Goal: Browse casually: Explore the website without a specific task or goal

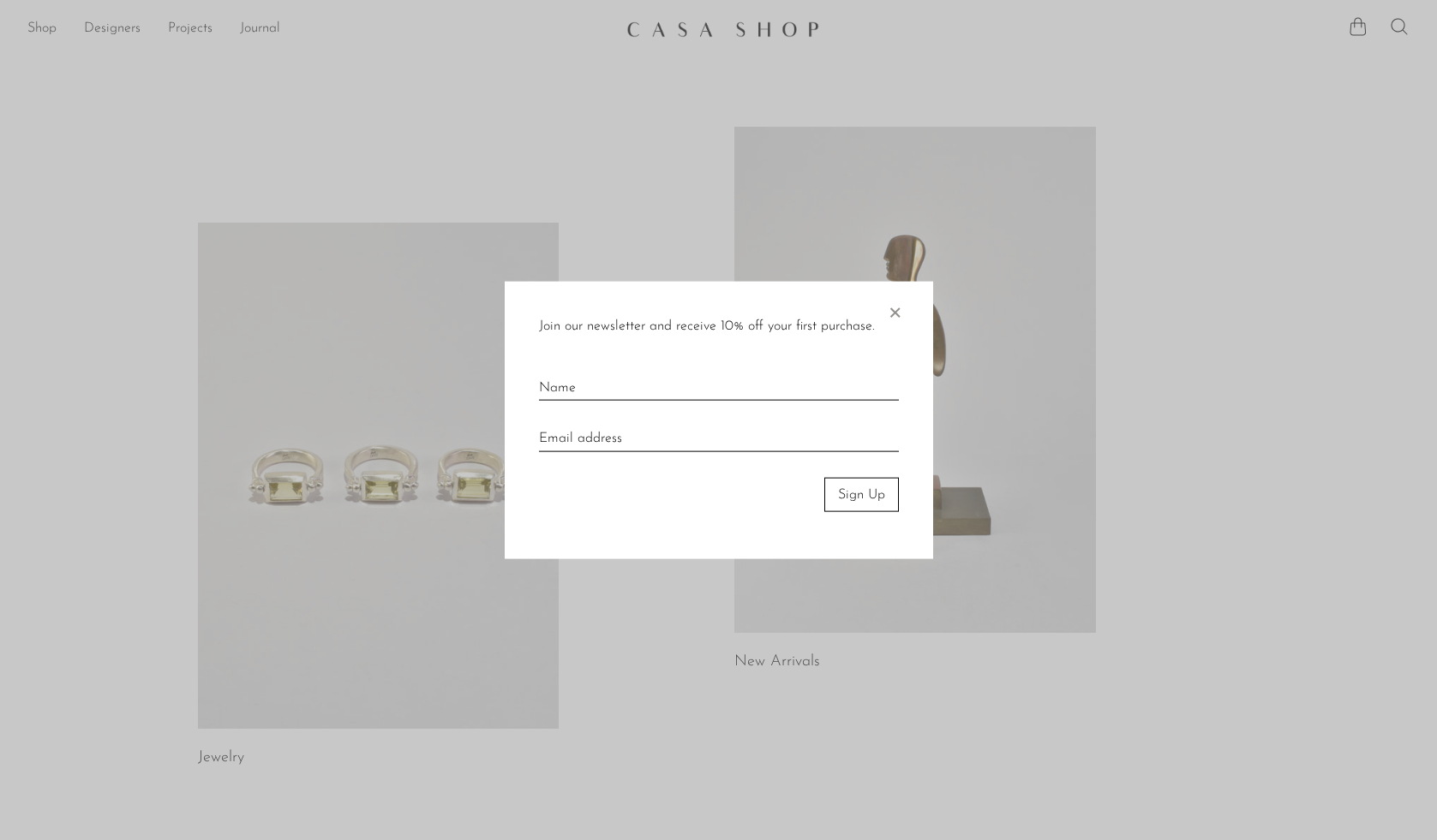
click at [873, 95] on div at bounding box center [718, 420] width 1437 height 840
click at [889, 302] on span "×" at bounding box center [894, 308] width 17 height 54
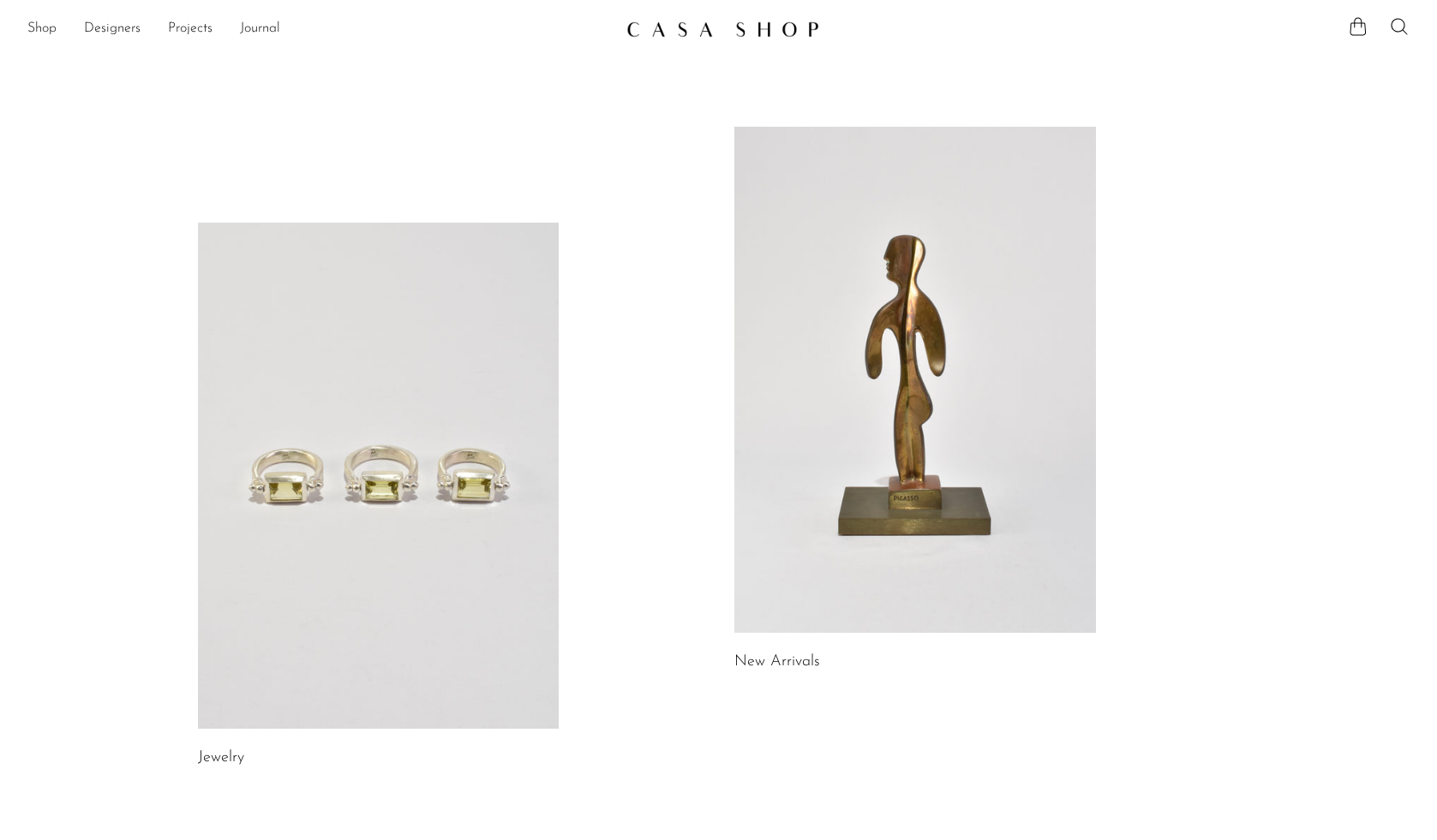
scroll to position [825, 0]
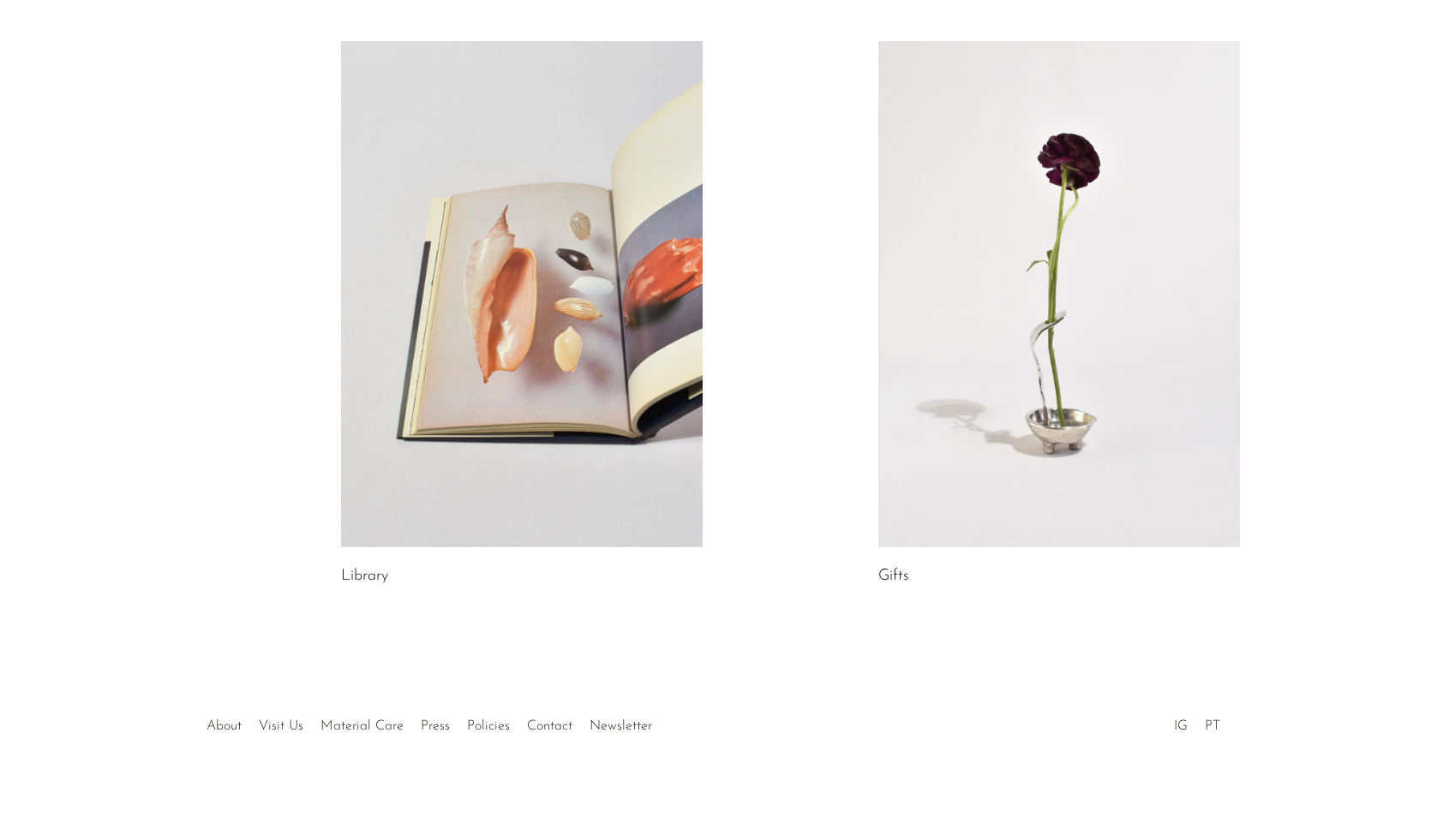
click at [988, 333] on link at bounding box center [1059, 294] width 362 height 506
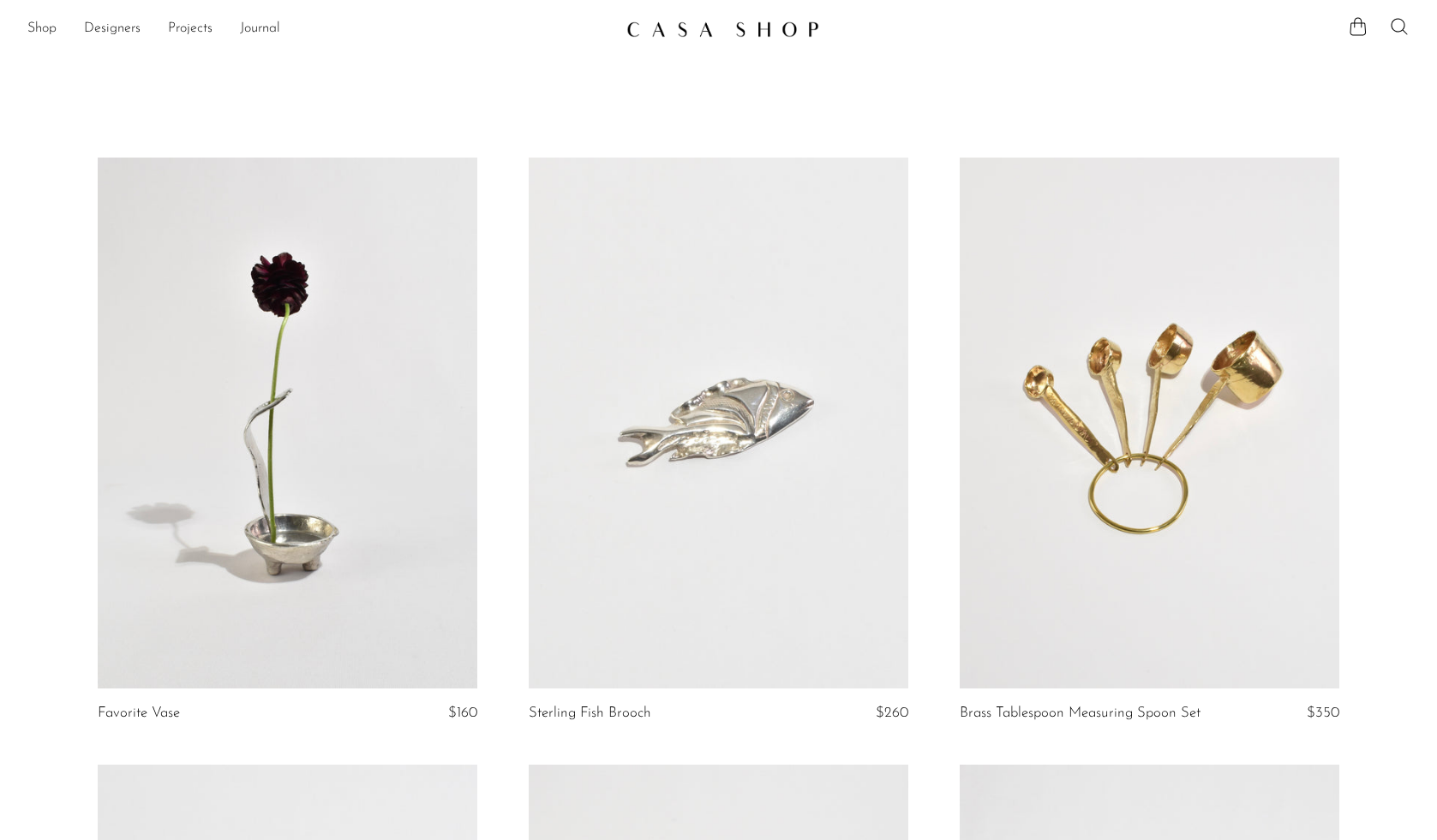
click at [382, 269] on link at bounding box center [287, 423] width 380 height 531
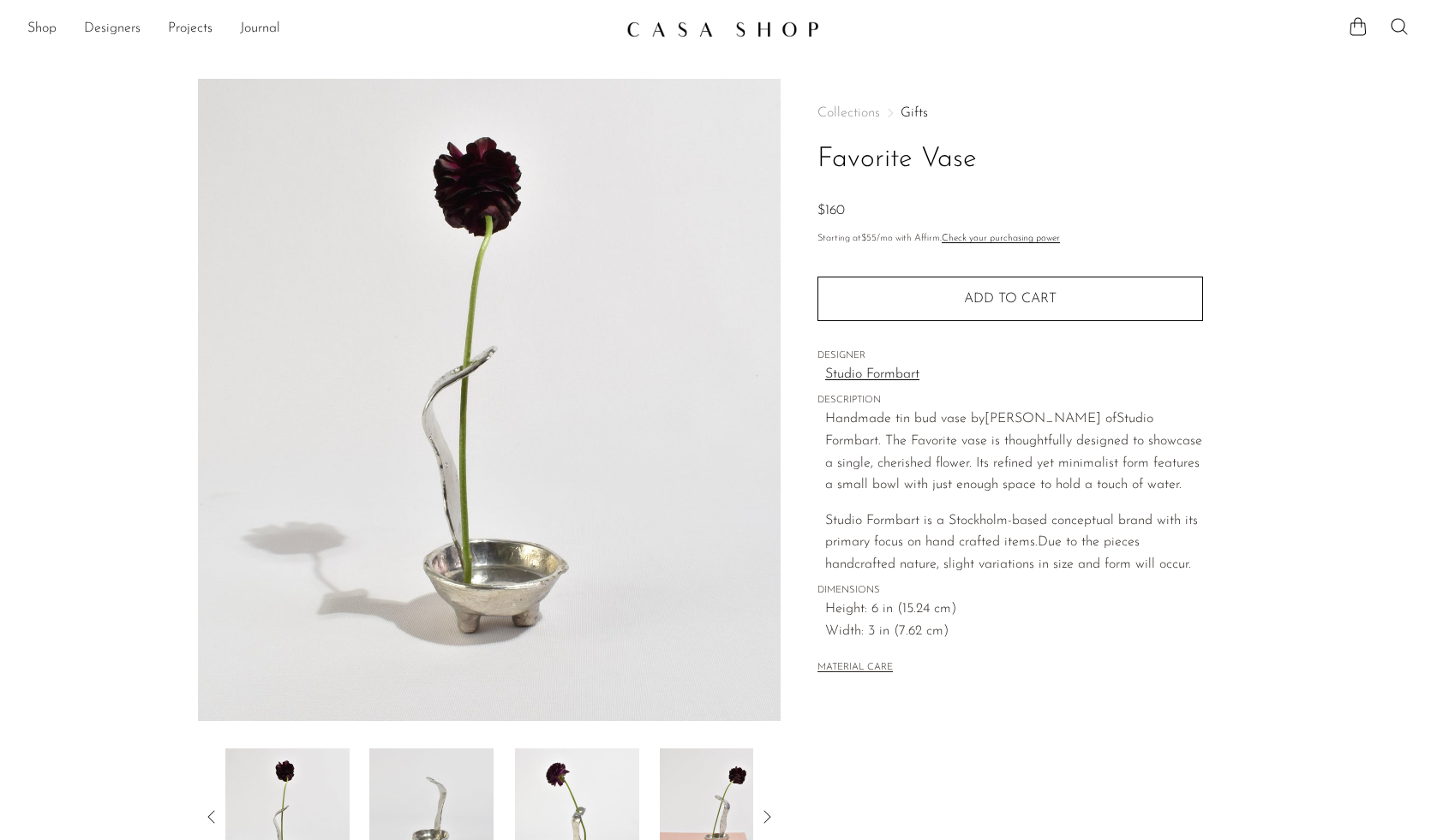
click at [128, 30] on link "Designers" at bounding box center [112, 29] width 56 height 22
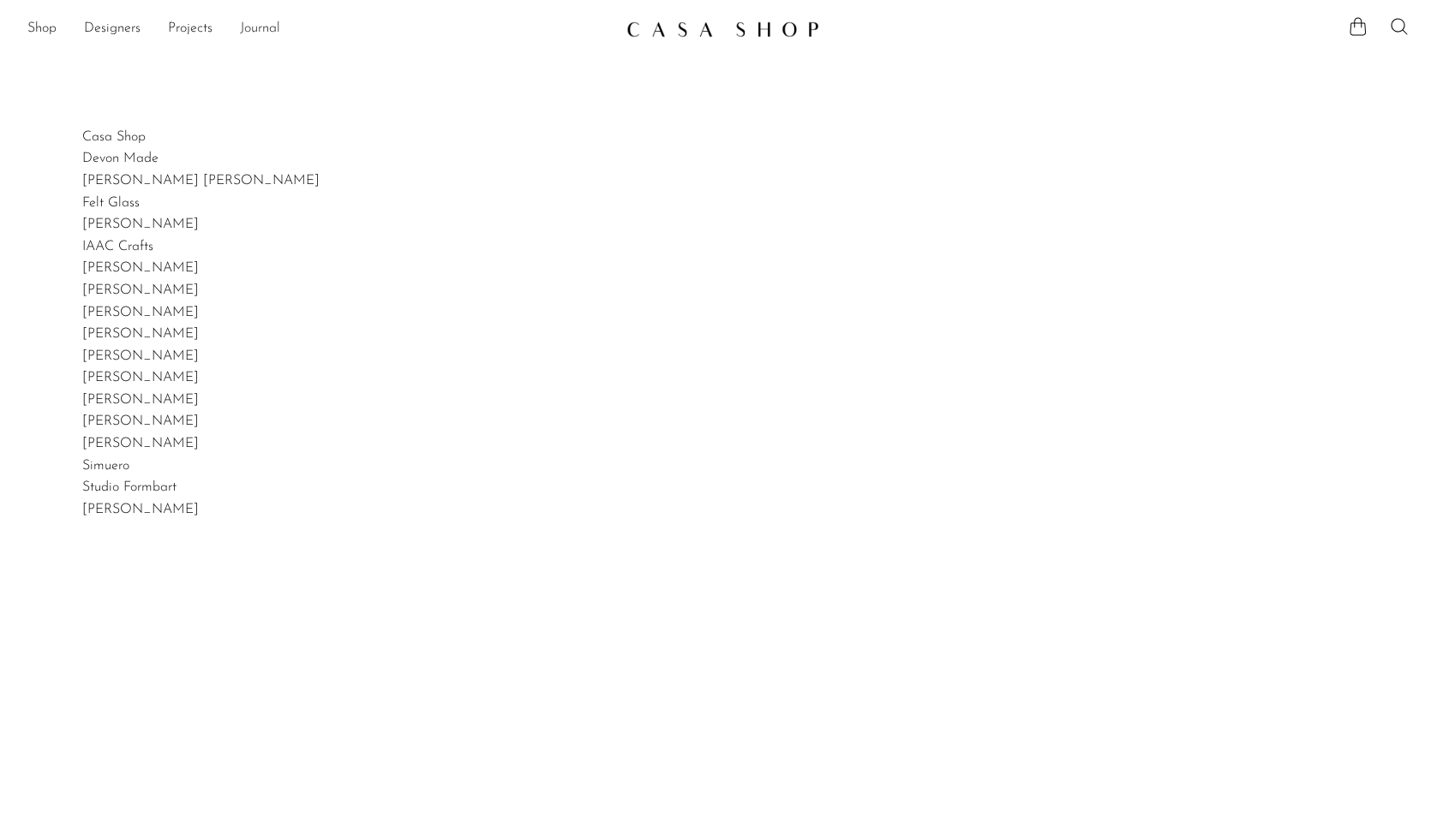
click at [264, 29] on link "Journal" at bounding box center [260, 29] width 40 height 22
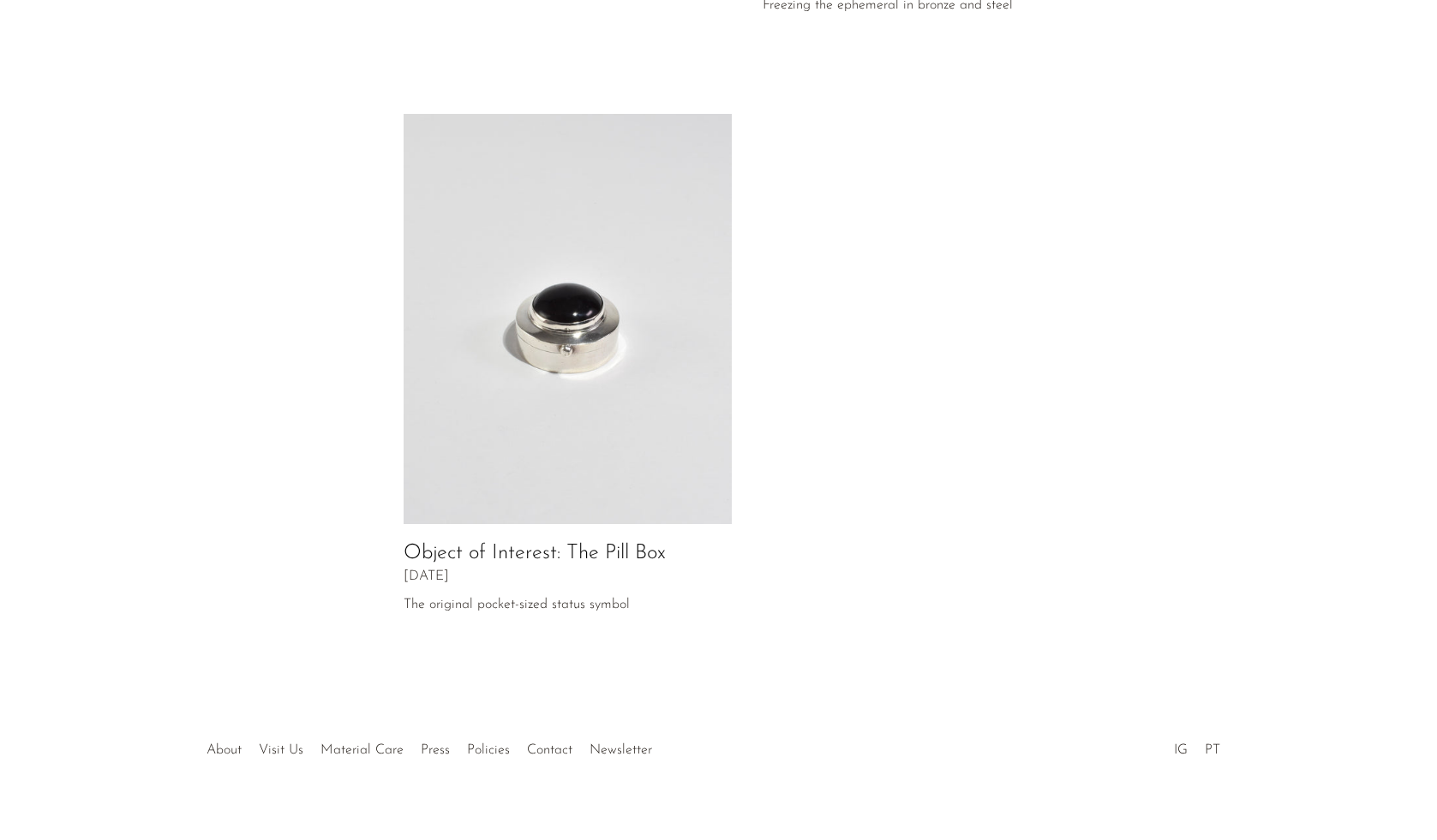
scroll to position [708, 0]
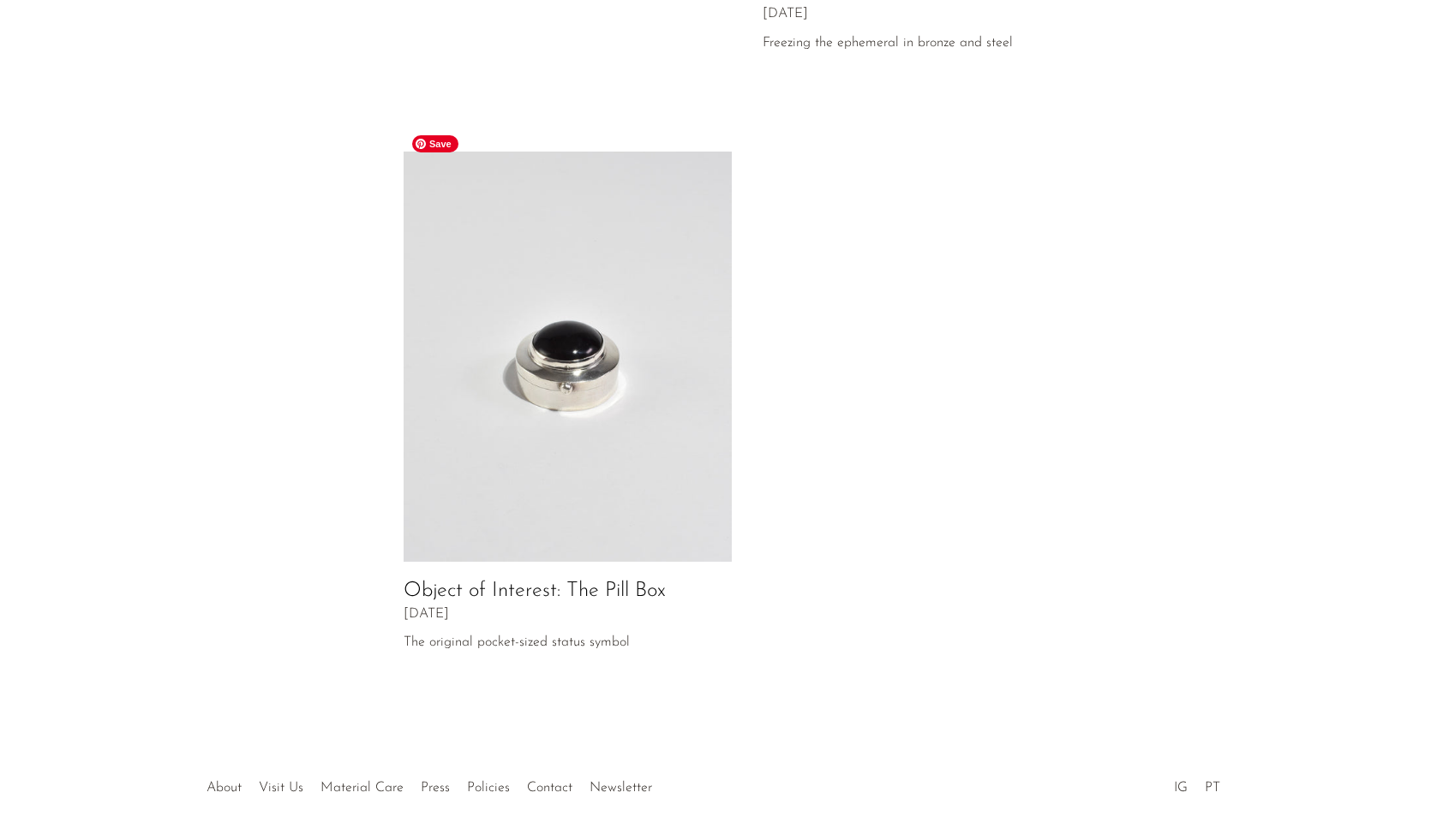
click at [468, 169] on img at bounding box center [568, 357] width 329 height 412
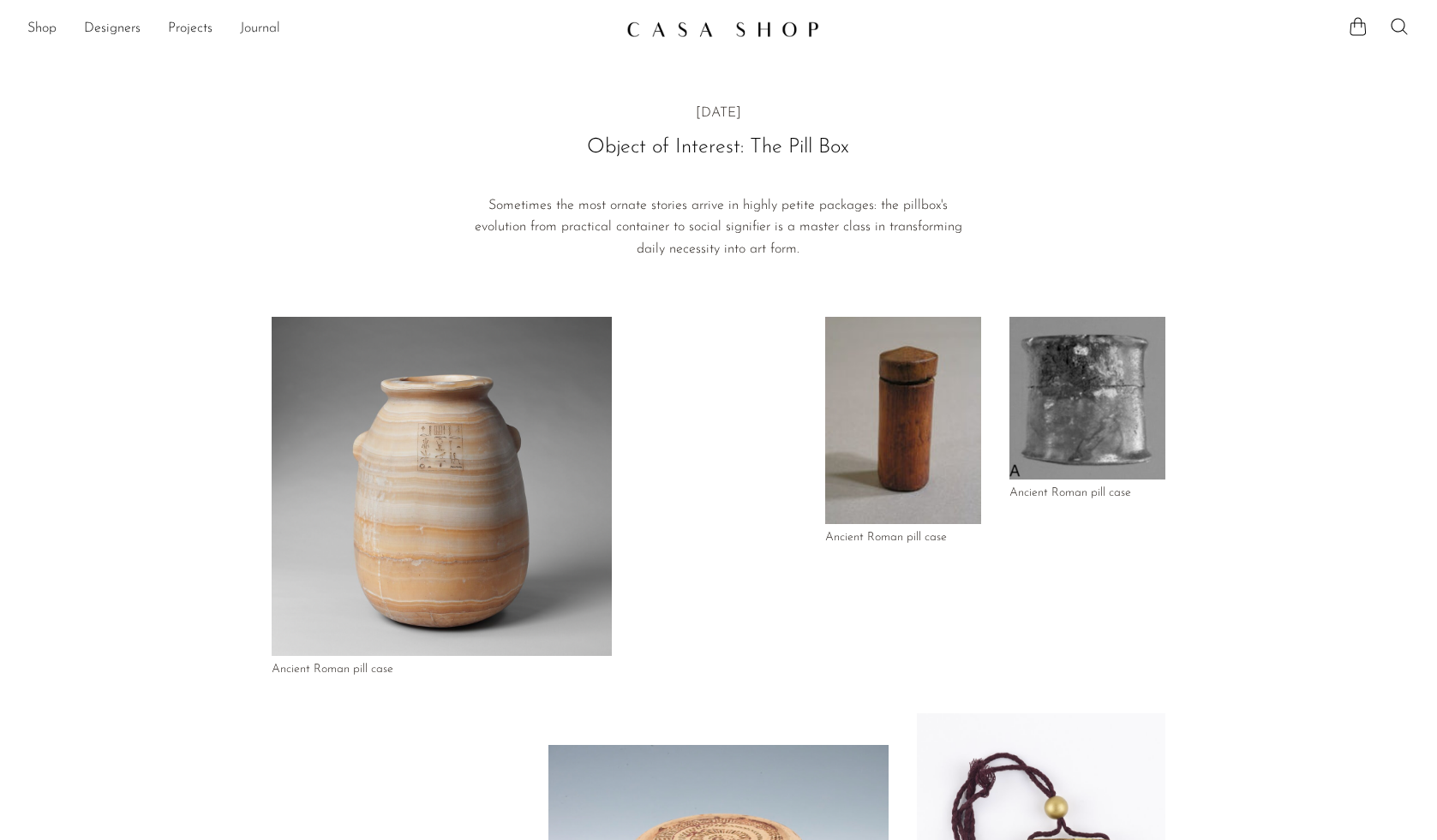
click at [275, 24] on link "Journal" at bounding box center [260, 29] width 40 height 22
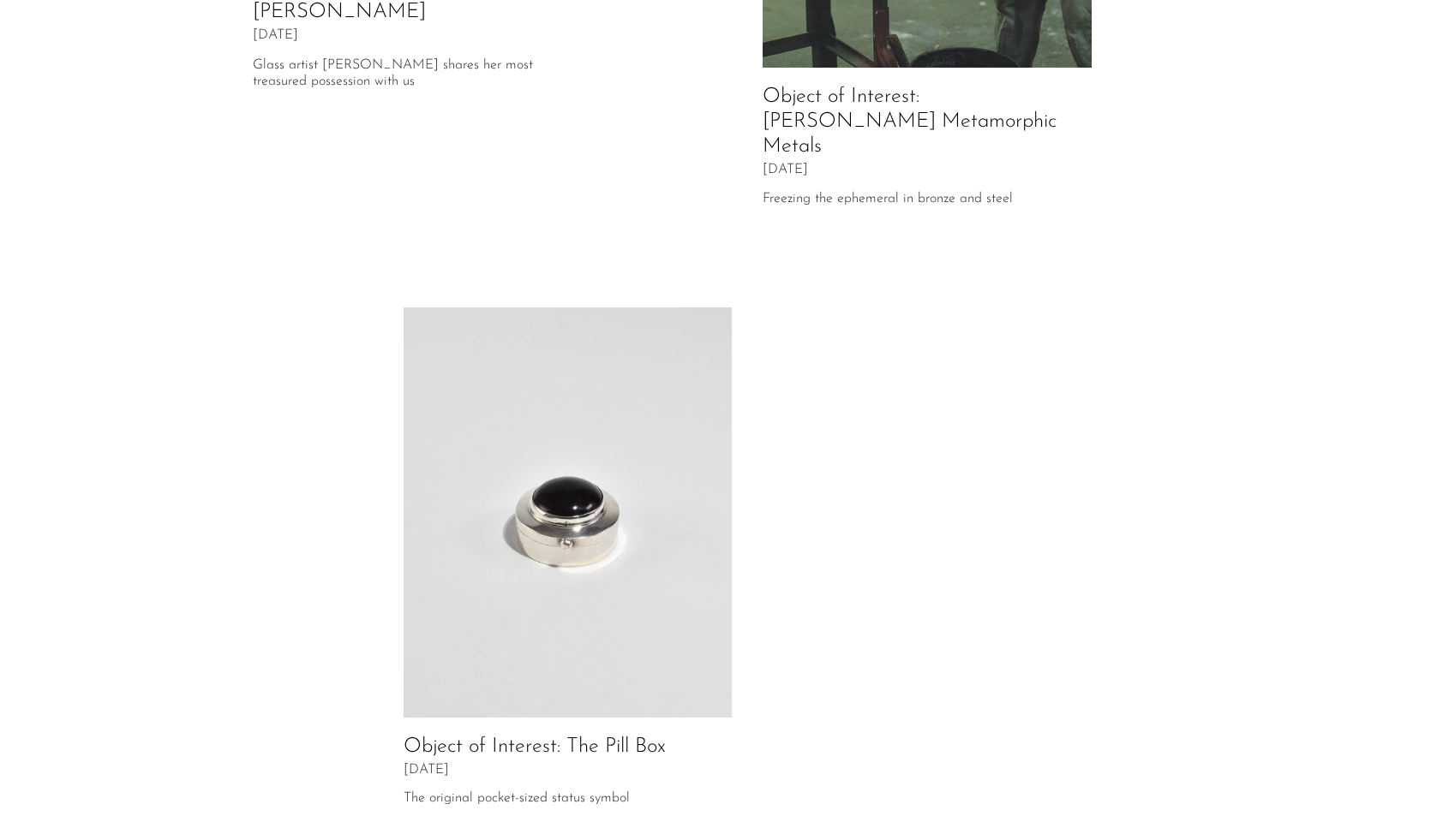
scroll to position [427, 0]
